Goal: Information Seeking & Learning: Learn about a topic

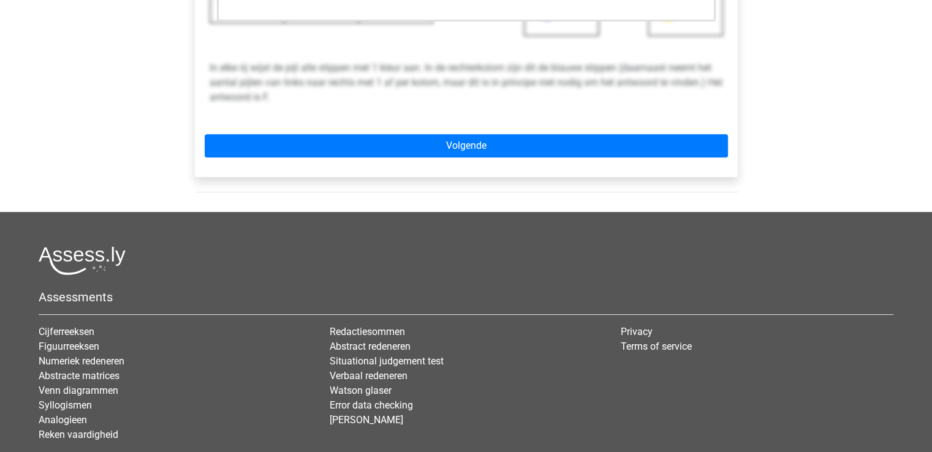
scroll to position [490, 0]
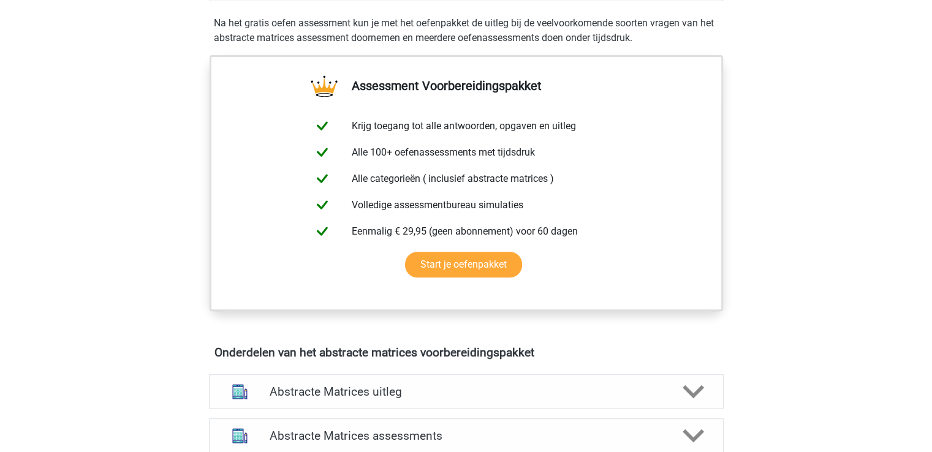
scroll to position [420, 0]
